Goal: Task Accomplishment & Management: Manage account settings

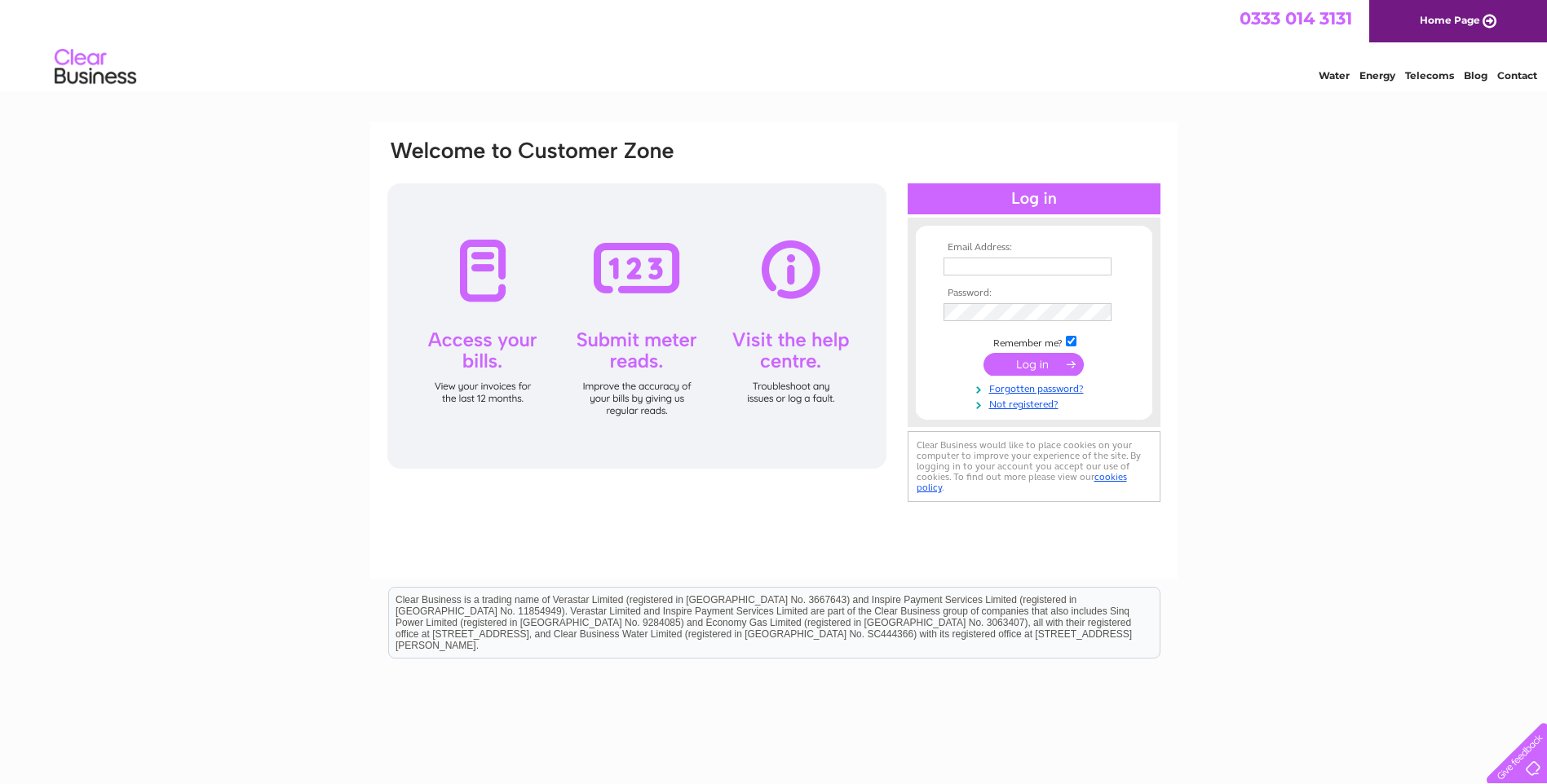
type input "info@innocentclothingltd.com"
click at [1027, 364] on input "submit" at bounding box center [1033, 364] width 100 height 23
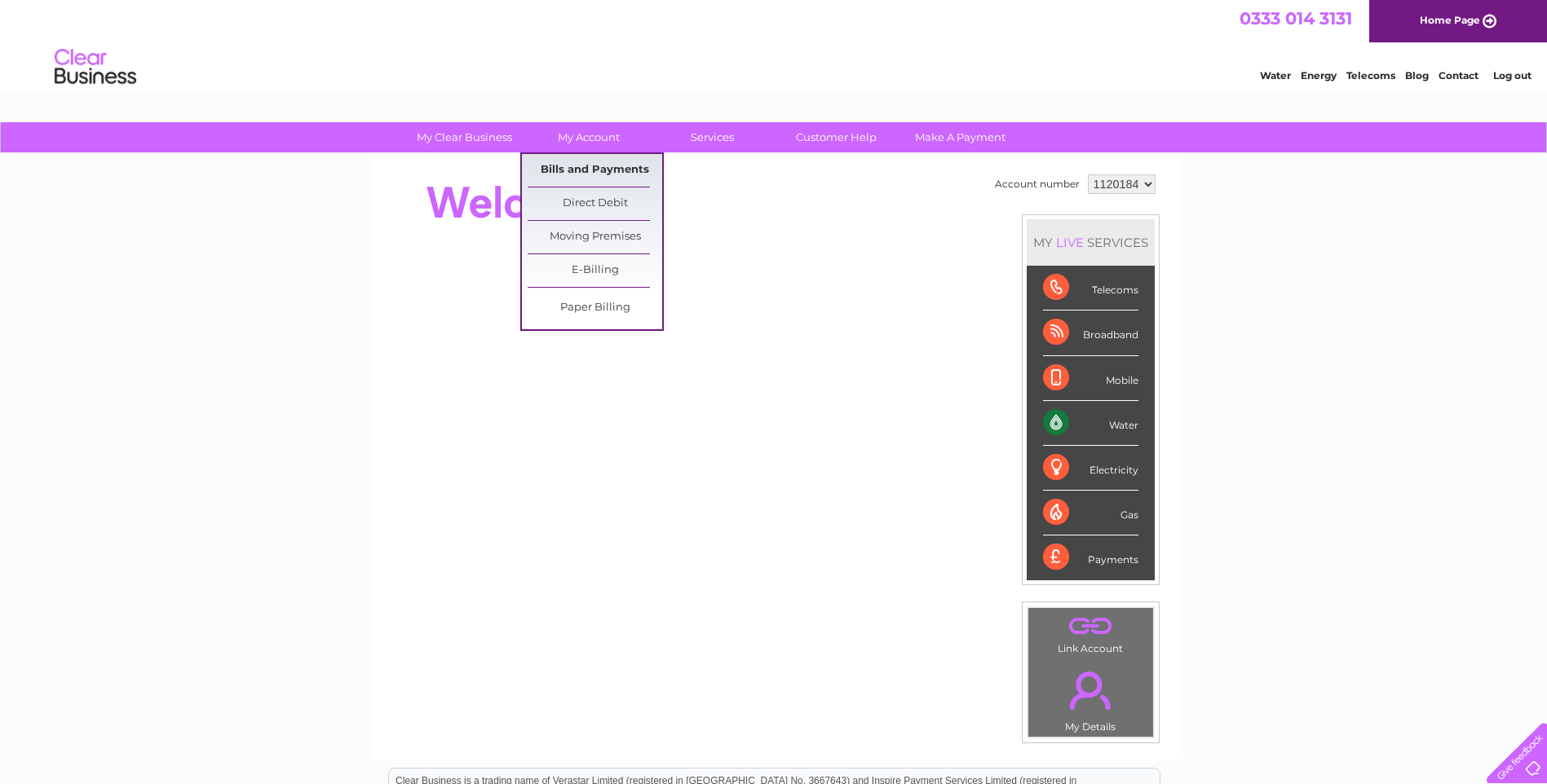
click at [587, 168] on link "Bills and Payments" at bounding box center [595, 170] width 135 height 33
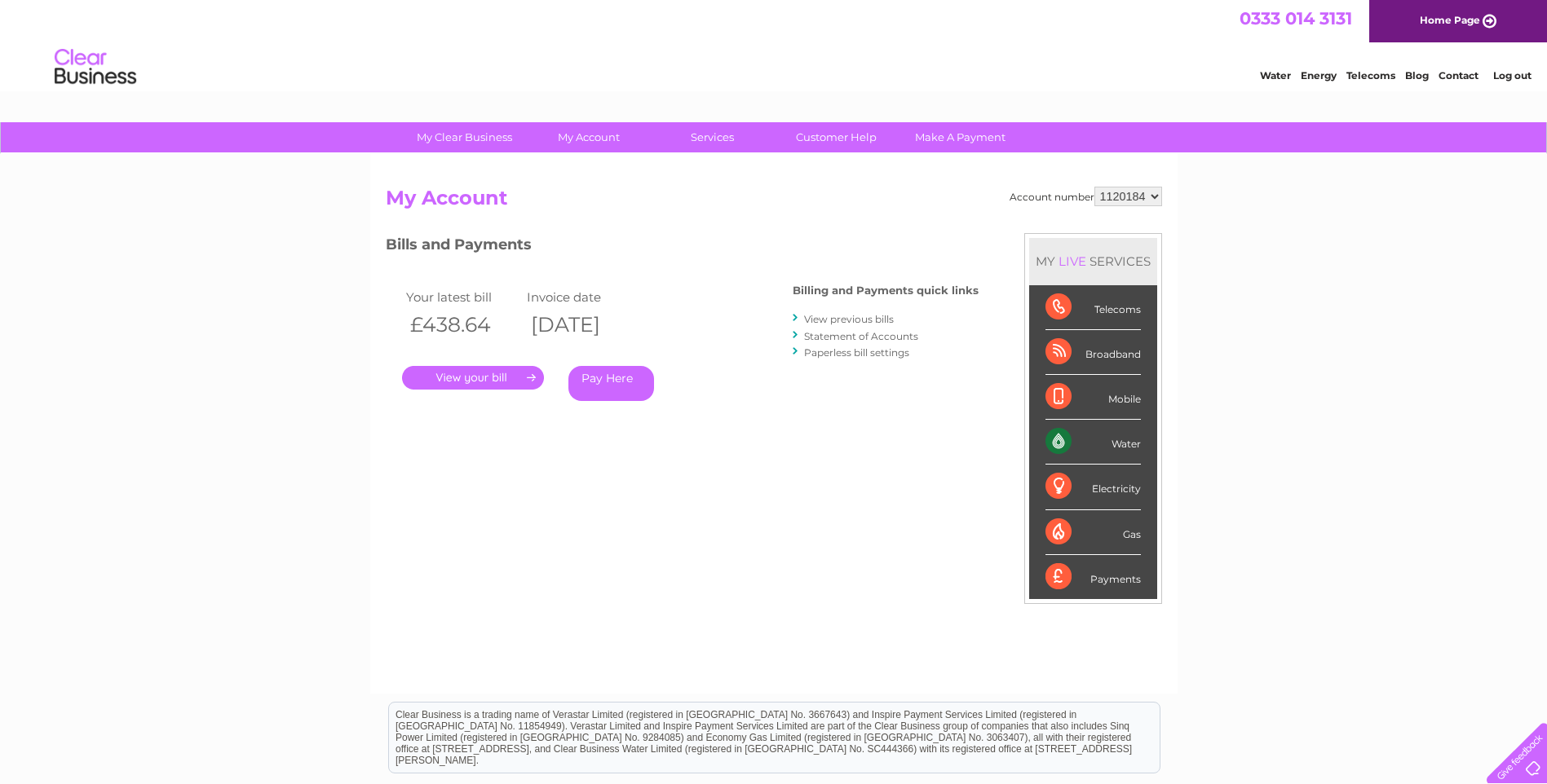
click at [445, 374] on link "." at bounding box center [473, 378] width 142 height 24
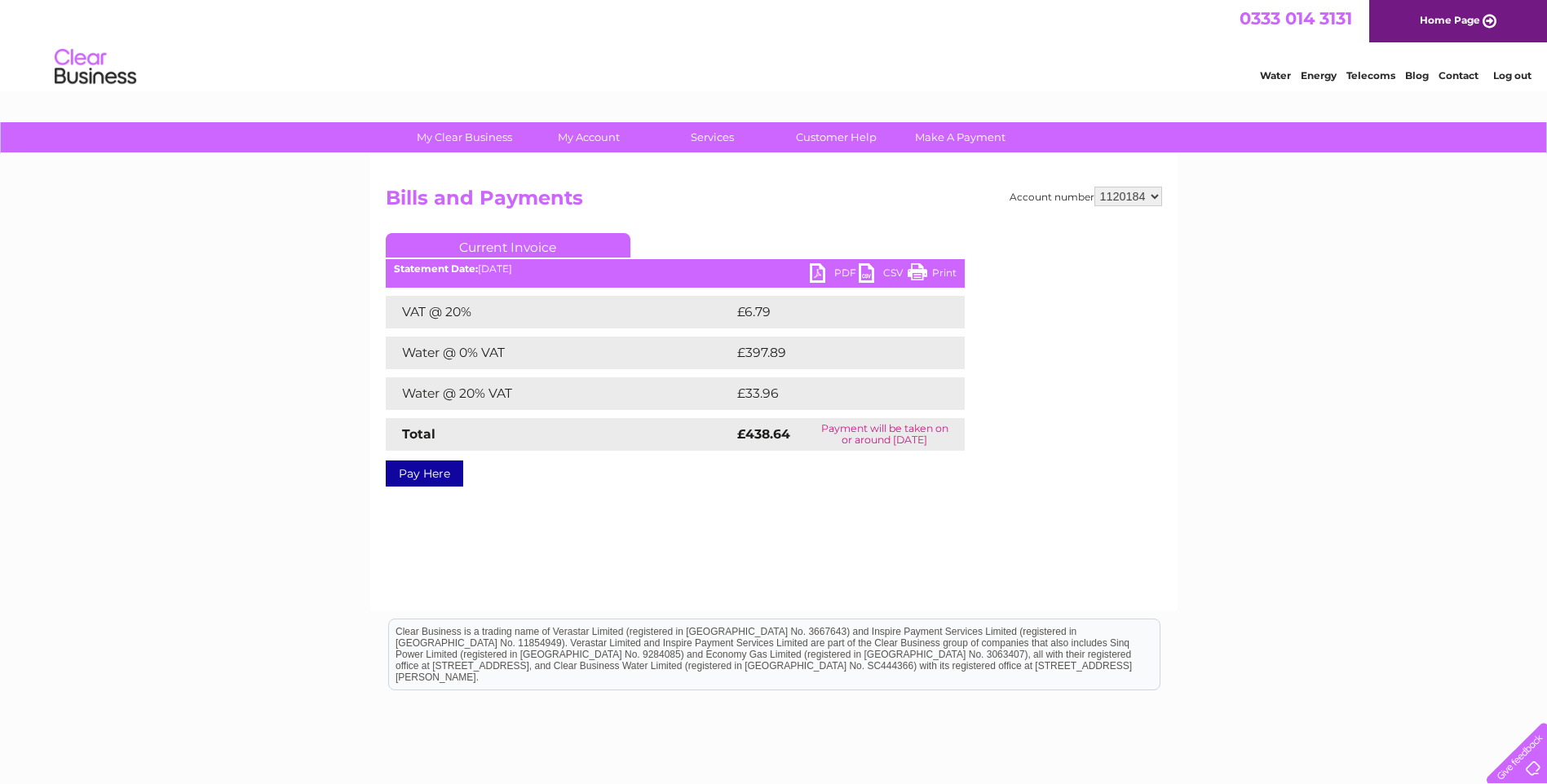
click at [836, 269] on link "PDF" at bounding box center [834, 275] width 49 height 24
